Goal: Information Seeking & Learning: Learn about a topic

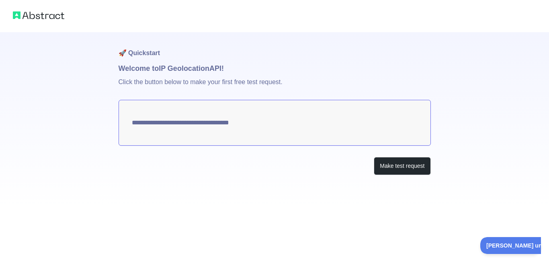
type textarea "**********"
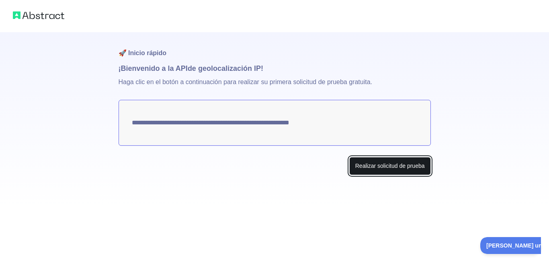
click at [387, 166] on font "Realizar solicitud de prueba" at bounding box center [390, 165] width 70 height 6
click at [400, 170] on button "Realizar solicitud de prueba" at bounding box center [390, 166] width 82 height 18
click at [215, 44] on h1 "🚀 Inicio rápido" at bounding box center [275, 47] width 312 height 31
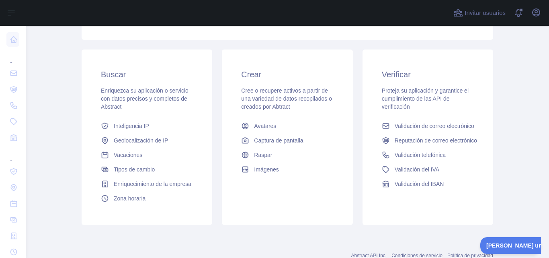
scroll to position [121, 0]
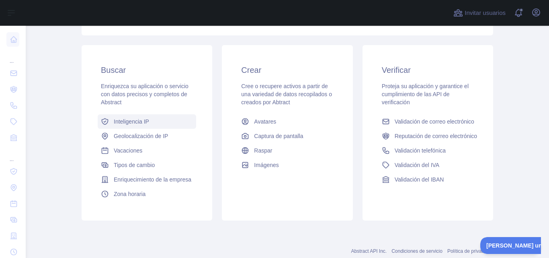
click at [129, 123] on font "Inteligencia IP" at bounding box center [131, 121] width 35 height 6
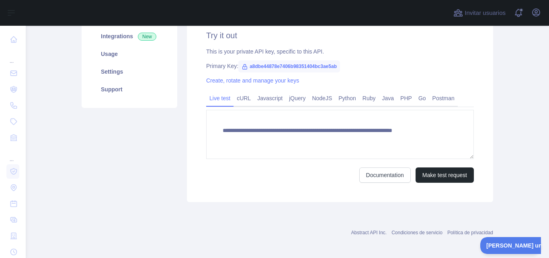
scroll to position [121, 0]
type textarea "**********"
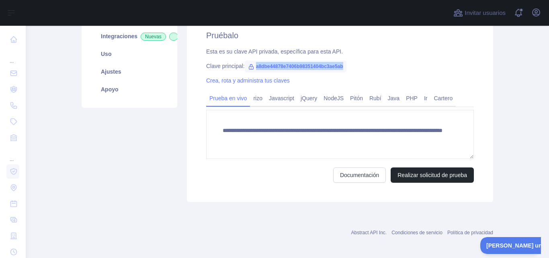
drag, startPoint x: 253, startPoint y: 66, endPoint x: 351, endPoint y: 67, distance: 98.1
click at [351, 67] on div "Clave principal: a8dbe44878e7406b98351404bc3ae5ab" at bounding box center [340, 66] width 268 height 8
copy font "a8dbe44878e7406b98351404bc3ae5ab"
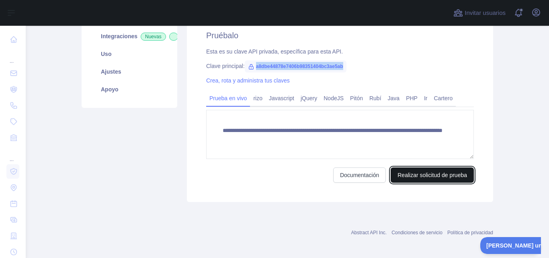
click at [432, 178] on font "Realizar solicitud de prueba" at bounding box center [433, 175] width 70 height 6
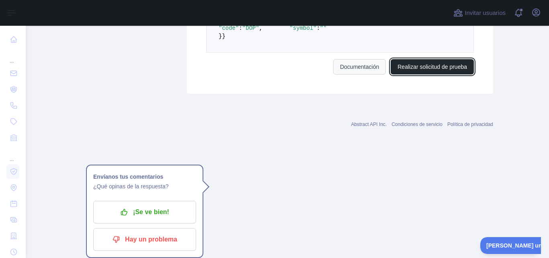
scroll to position [642, 0]
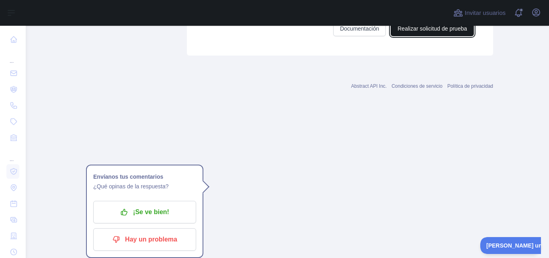
click at [446, 32] on font "Realizar solicitud de prueba" at bounding box center [433, 28] width 70 height 6
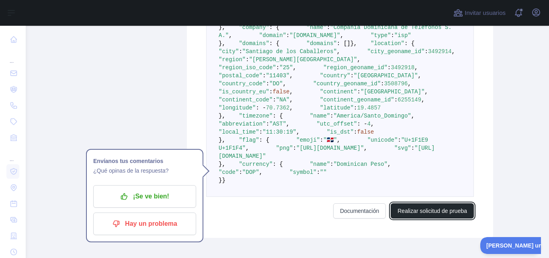
scroll to position [320, 0]
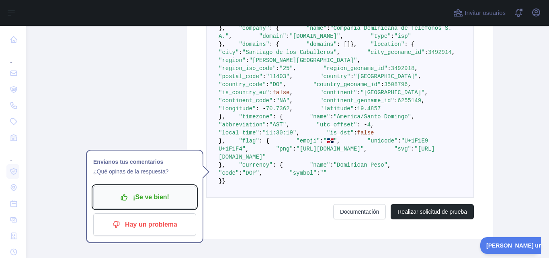
click at [133, 195] on font "¡Se ve bien!" at bounding box center [151, 196] width 36 height 7
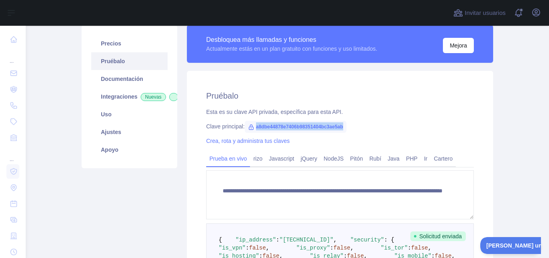
scroll to position [0, 0]
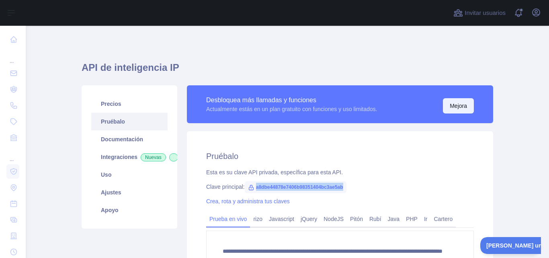
click at [458, 108] on font "Mejora" at bounding box center [458, 106] width 17 height 6
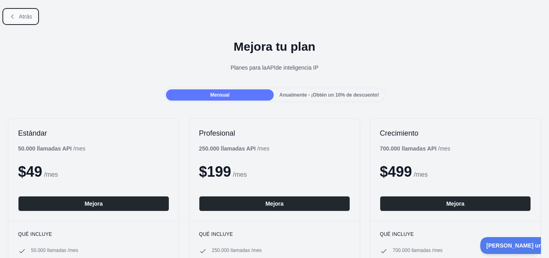
click at [14, 16] on icon at bounding box center [12, 16] width 6 height 6
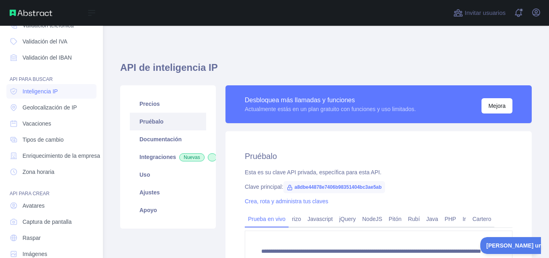
scroll to position [80, 0]
click at [41, 93] on font "Inteligencia IP" at bounding box center [40, 91] width 35 height 6
click at [40, 107] on font "Geolocalización de IP" at bounding box center [50, 107] width 54 height 6
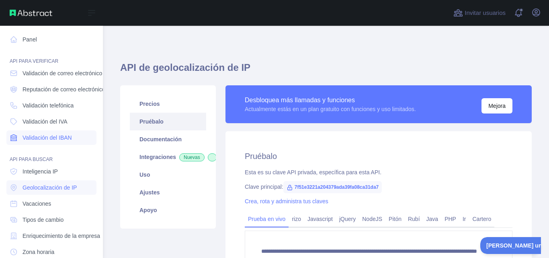
click at [47, 138] on font "Validación del IBAN" at bounding box center [47, 137] width 49 height 6
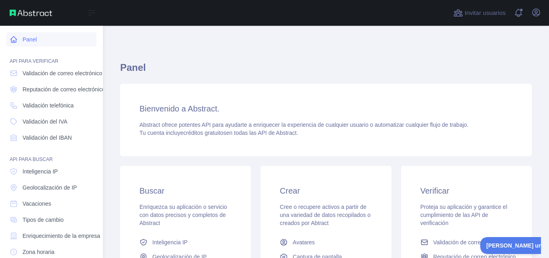
click at [18, 37] on link "Panel" at bounding box center [51, 39] width 90 height 14
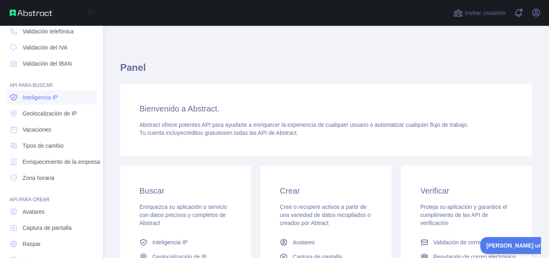
scroll to position [102, 0]
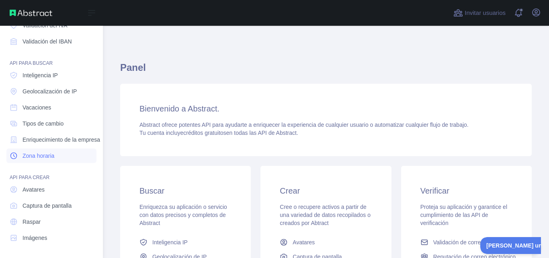
click at [29, 152] on font "Zona horaria" at bounding box center [39, 155] width 32 height 6
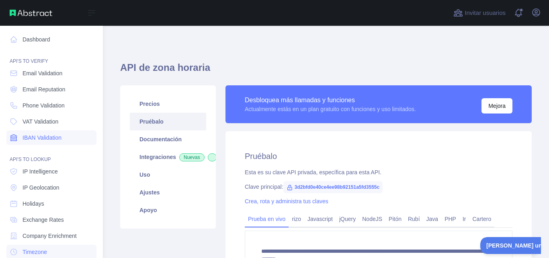
click at [27, 137] on span "IBAN Validation" at bounding box center [42, 137] width 39 height 8
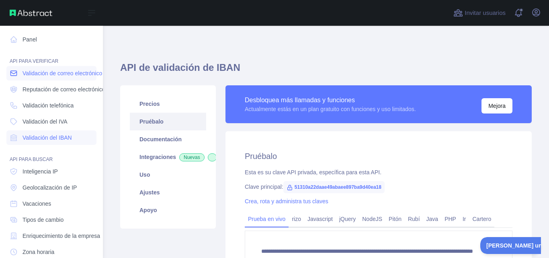
click at [65, 72] on font "Validación de correo electrónico" at bounding box center [63, 73] width 80 height 6
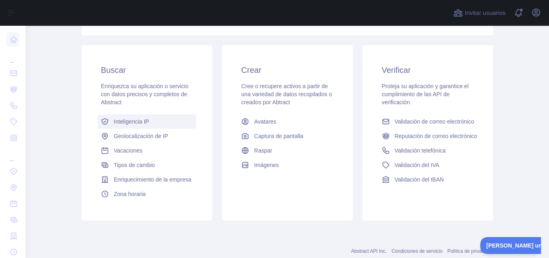
click at [137, 123] on font "Inteligencia IP" at bounding box center [131, 121] width 35 height 6
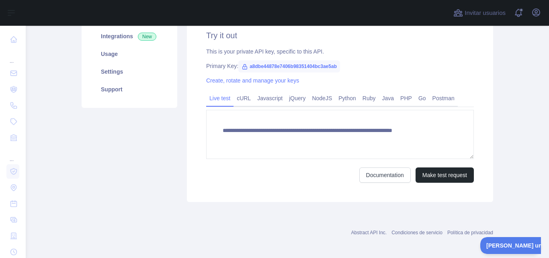
scroll to position [121, 0]
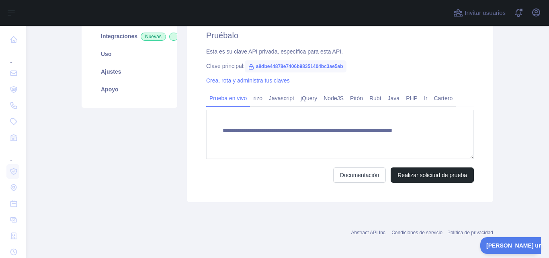
type textarea "**********"
click at [286, 67] on font "a8dbe44878e7406b98351404bc3ae5ab" at bounding box center [299, 67] width 87 height 6
click at [323, 53] on font "Esta es su clave API privada, específica para esta API." at bounding box center [274, 51] width 137 height 6
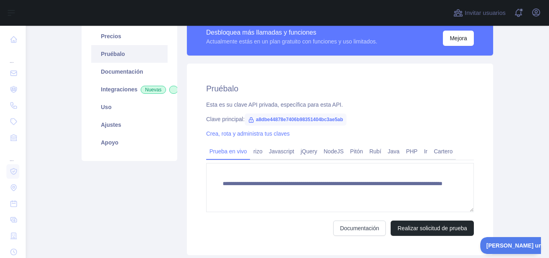
scroll to position [0, 0]
